Goal: Transaction & Acquisition: Purchase product/service

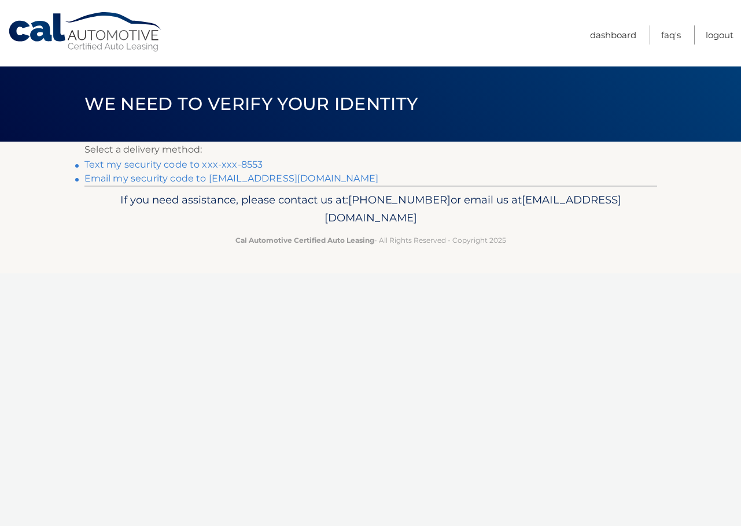
click at [236, 167] on link "Text my security code to xxx-xxx-8553" at bounding box center [173, 164] width 179 height 11
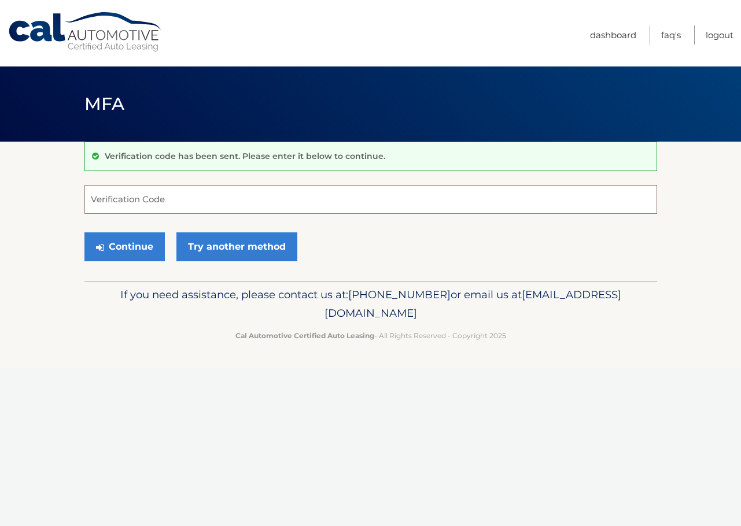
click at [215, 202] on input "Verification Code" at bounding box center [370, 199] width 573 height 29
type input "968402"
click at [131, 253] on button "Continue" at bounding box center [124, 247] width 80 height 29
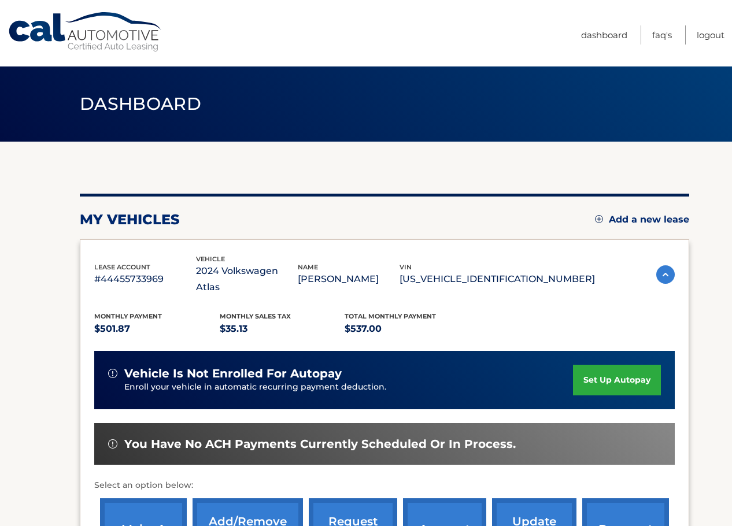
scroll to position [58, 0]
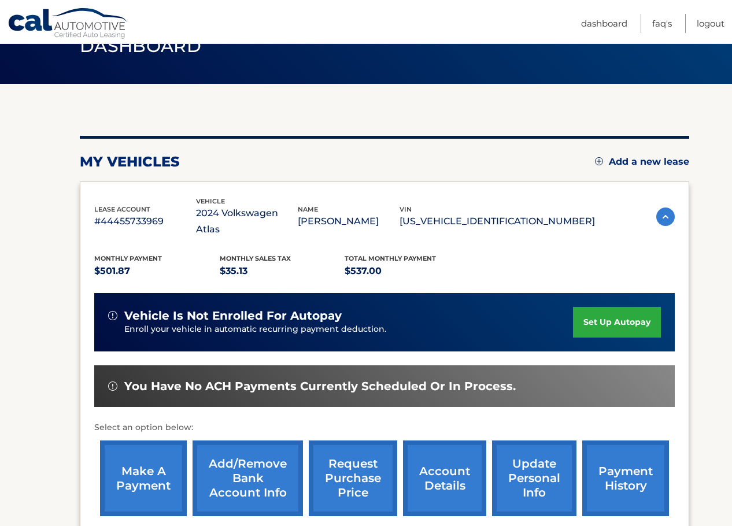
click at [159, 457] on link "make a payment" at bounding box center [143, 479] width 87 height 76
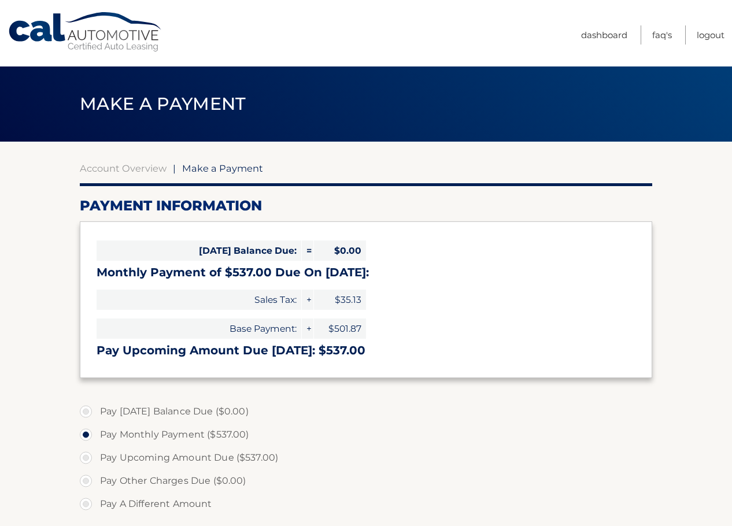
select select "OTQwZjNkY2UtNTIzOS00NGE5LTkxNjAtYzBiMTBkM2IwNjU0"
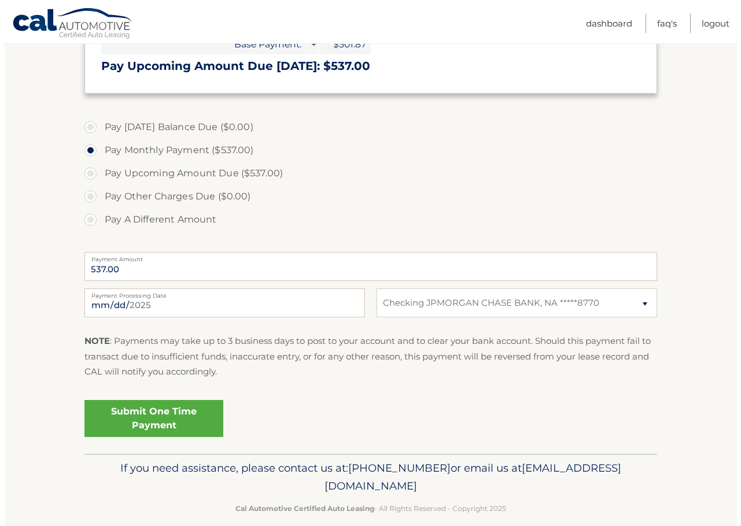
scroll to position [289, 0]
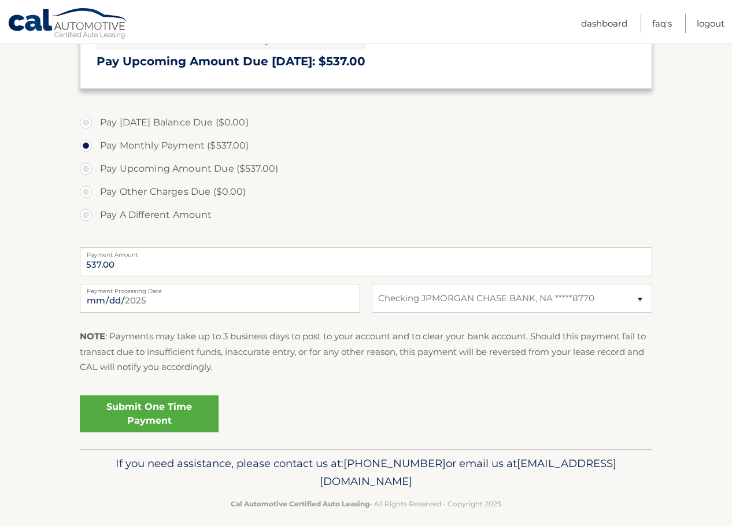
click at [157, 411] on link "Submit One Time Payment" at bounding box center [149, 414] width 139 height 37
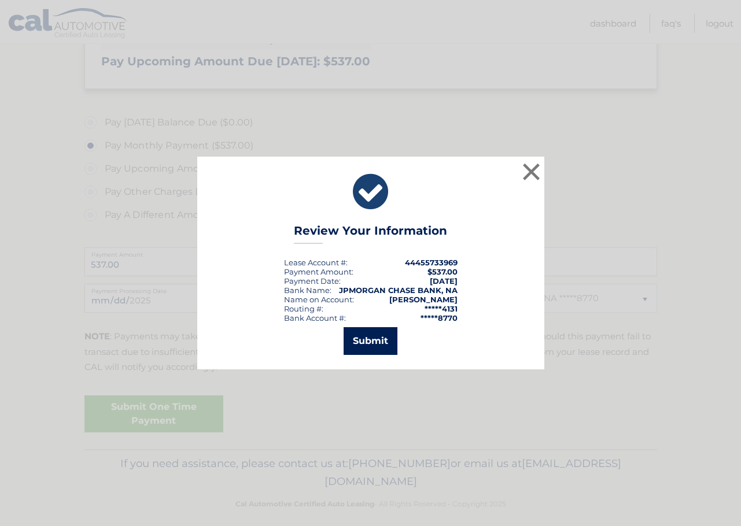
click at [372, 335] on button "Submit" at bounding box center [371, 341] width 54 height 28
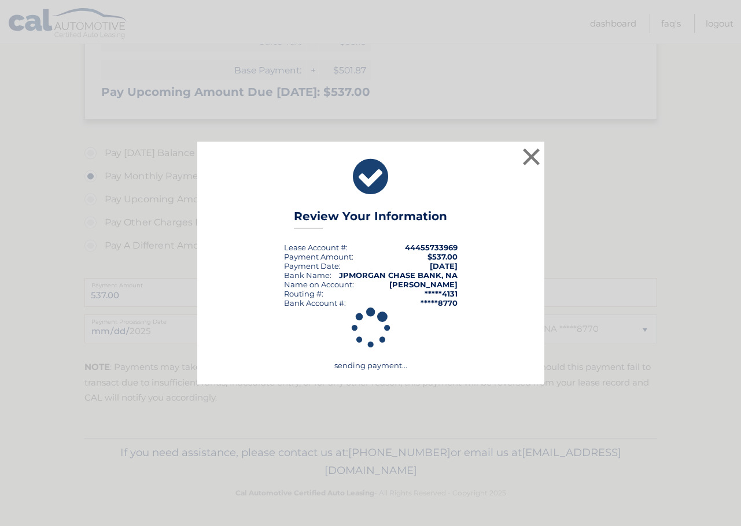
scroll to position [259, 0]
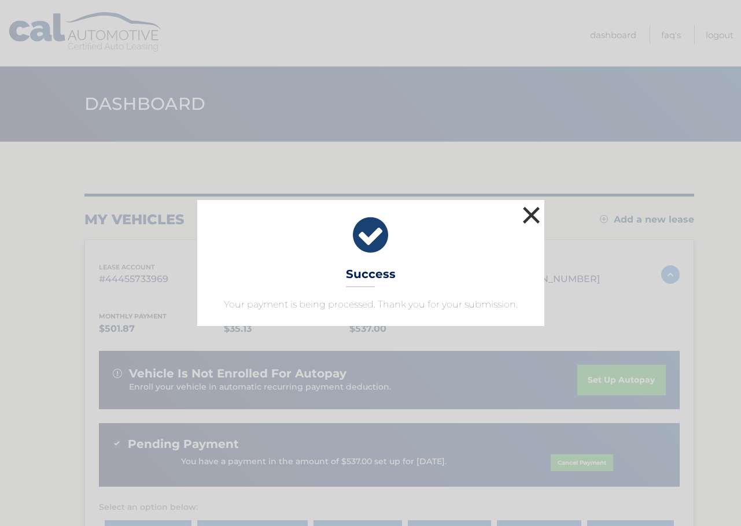
click at [531, 214] on button "×" at bounding box center [531, 215] width 23 height 23
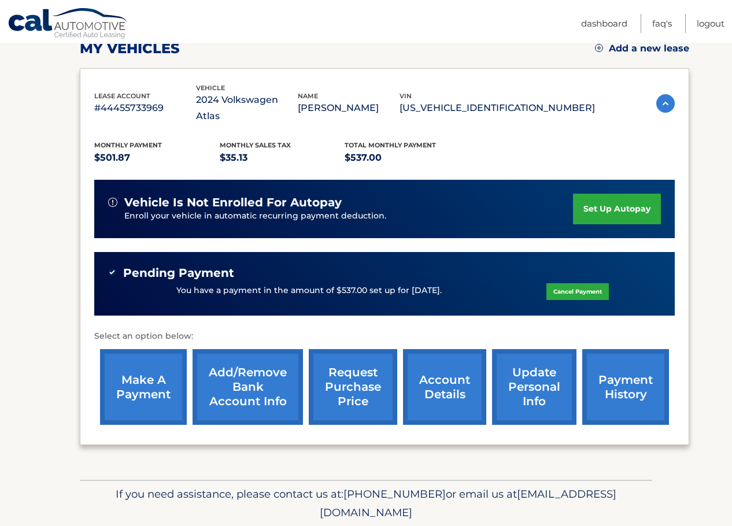
scroll to position [197, 0]
